Goal: Task Accomplishment & Management: Use online tool/utility

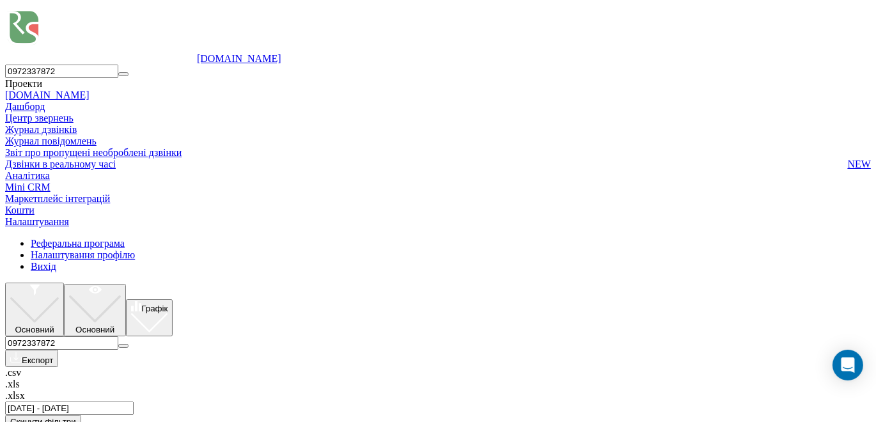
click at [129, 344] on button "submit" at bounding box center [123, 346] width 10 height 4
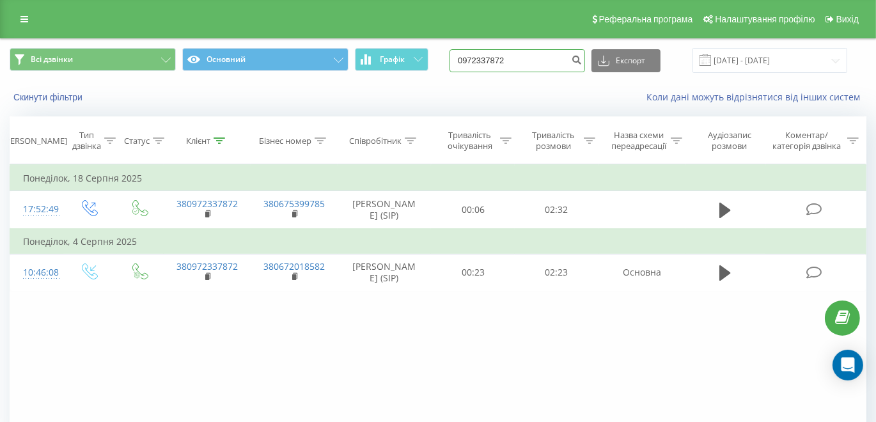
drag, startPoint x: 530, startPoint y: 67, endPoint x: 431, endPoint y: 62, distance: 99.3
click at [431, 62] on div "Всі дзвінки Основний Графік 0972337872 Експорт .csv .xls .xlsx 22.05.2025 - 22.…" at bounding box center [438, 60] width 857 height 25
type input "0987256815"
click at [582, 54] on icon "submit" at bounding box center [576, 58] width 11 height 8
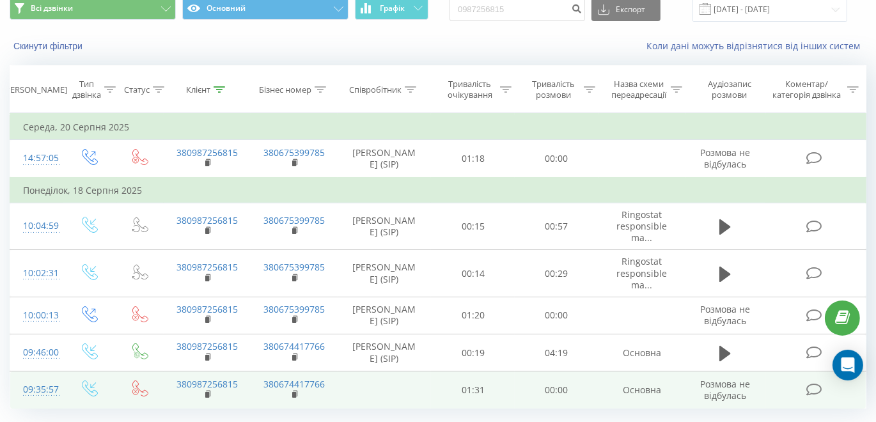
scroll to position [83, 0]
